Goal: Task Accomplishment & Management: Manage account settings

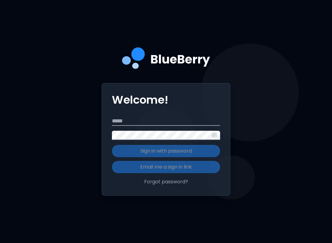
click at [156, 126] on input "Email" at bounding box center [166, 121] width 108 height 9
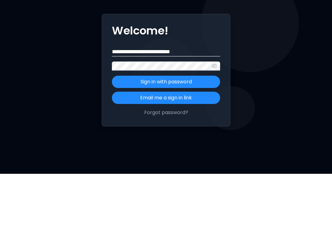
click at [190, 147] on p "Sign in with password" at bounding box center [166, 150] width 51 height 7
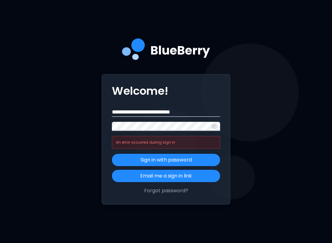
click at [216, 130] on icon "button" at bounding box center [215, 126] width 6 height 6
click at [153, 115] on input "**********" at bounding box center [166, 112] width 108 height 9
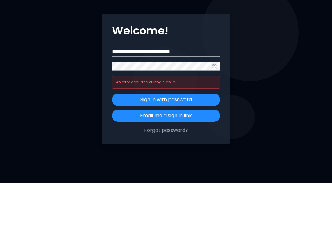
type input "**********"
click at [187, 156] on p "Sign in with password" at bounding box center [166, 159] width 51 height 7
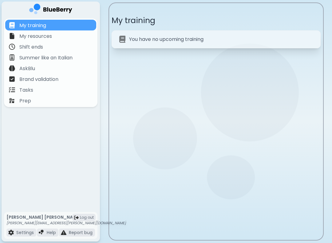
click at [22, 93] on p "Tasks" at bounding box center [26, 89] width 14 height 7
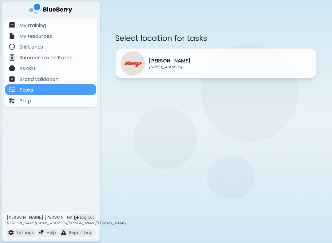
click at [190, 59] on p "[PERSON_NAME]" at bounding box center [170, 60] width 42 height 7
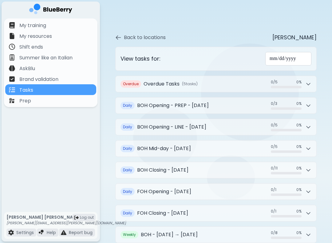
click at [209, 102] on h2 "BOH Opening - PREP - [DATE]" at bounding box center [173, 105] width 72 height 7
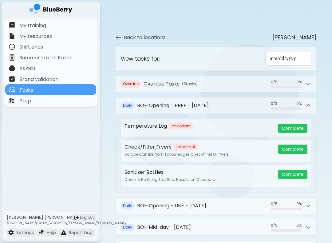
click at [188, 106] on button "Daily BOH Opening - PREP - [DATE] 0 / 3 0 / 3 0 %" at bounding box center [216, 106] width 201 height 16
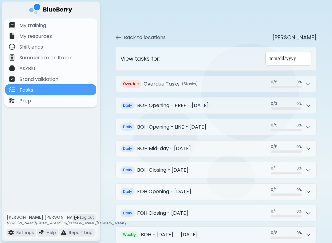
click at [161, 87] on button "Overdue Overdue Tasks ( 5 task s ) 0 / 5 0 / 5 0 %" at bounding box center [216, 84] width 201 height 16
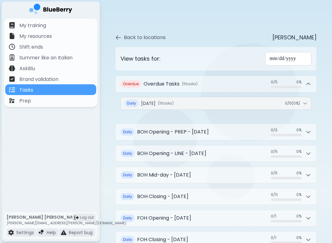
click at [156, 101] on span "[DATE]" at bounding box center [148, 104] width 14 height 6
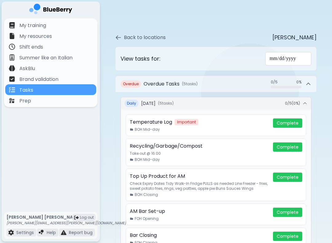
click at [156, 101] on span "[DATE]" at bounding box center [148, 104] width 14 height 6
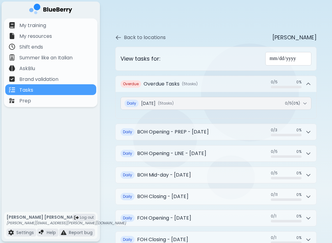
click at [174, 85] on button "Overdue Overdue Tasks ( 5 task s ) 0 / 5 0 / 5 0 %" at bounding box center [216, 84] width 201 height 16
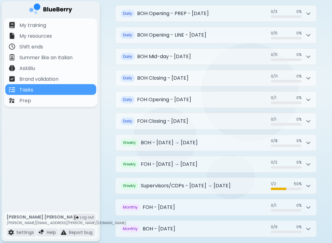
scroll to position [91, 0]
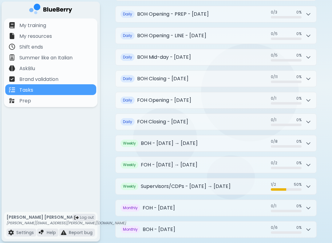
click at [203, 141] on button "Weekly BOH - [DATE] → [DATE] 0 / 8 0 / 8 0 %" at bounding box center [216, 143] width 201 height 16
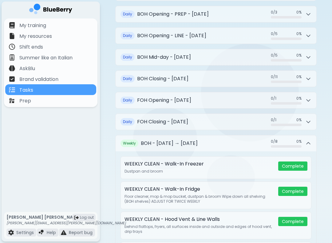
click at [202, 142] on button "Weekly BOH - [DATE] → [DATE] 0 / 8 0 / 8 0 %" at bounding box center [216, 143] width 201 height 16
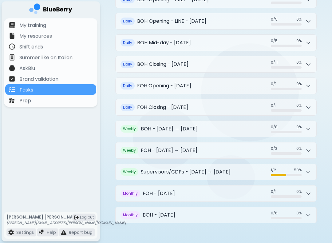
scroll to position [107, 0]
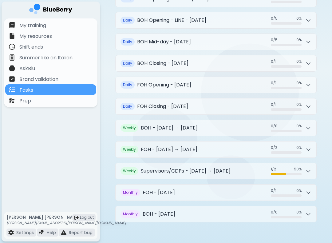
click at [175, 212] on h2 "BOH - [DATE]" at bounding box center [159, 214] width 33 height 7
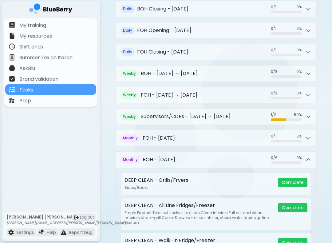
click at [207, 157] on button "Monthly BOH - [DATE] 0 / 6 0 / 6 0 %" at bounding box center [216, 160] width 201 height 16
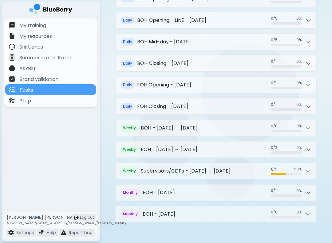
click at [17, 230] on p "Settings" at bounding box center [25, 233] width 18 height 6
